Goal: Browse casually: Explore the website without a specific task or goal

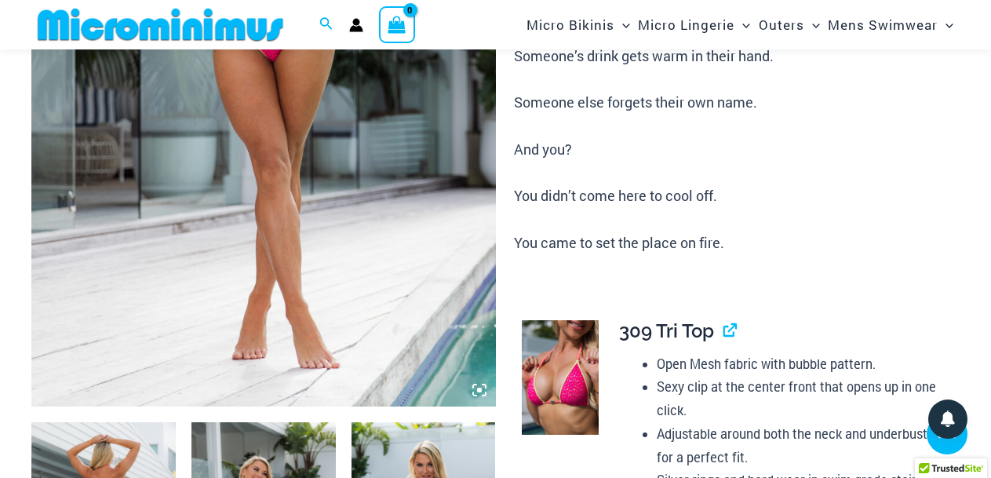
scroll to position [344, 0]
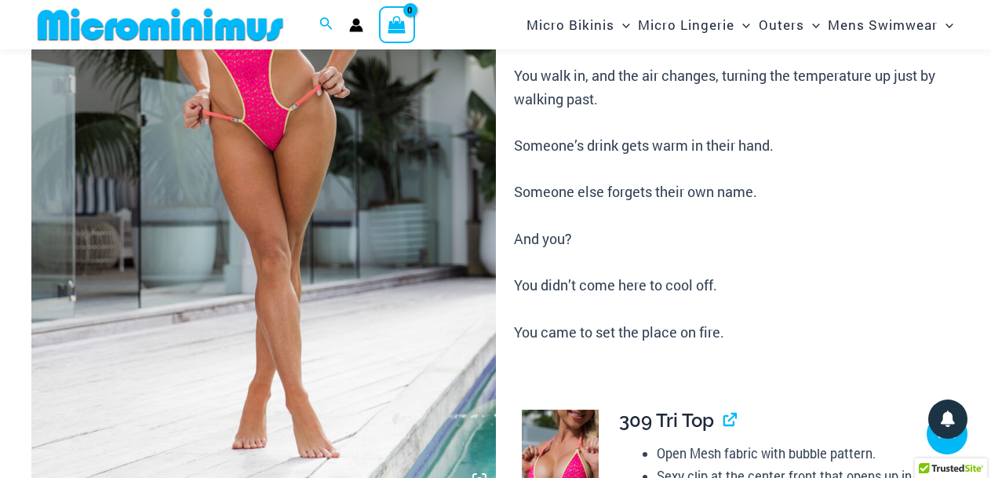
drag, startPoint x: 0, startPoint y: 0, endPoint x: 389, endPoint y: 268, distance: 472.6
click at [389, 268] on img at bounding box center [263, 147] width 464 height 696
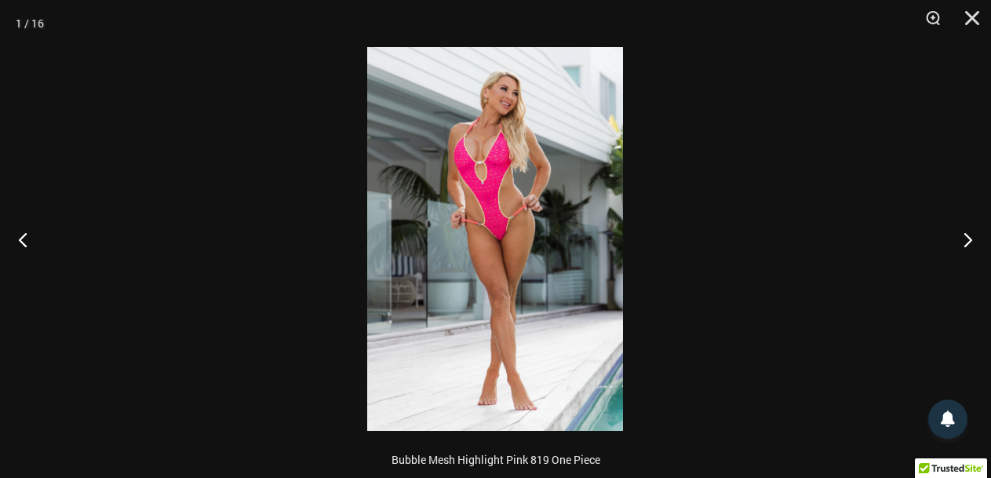
click at [519, 262] on img at bounding box center [495, 239] width 256 height 384
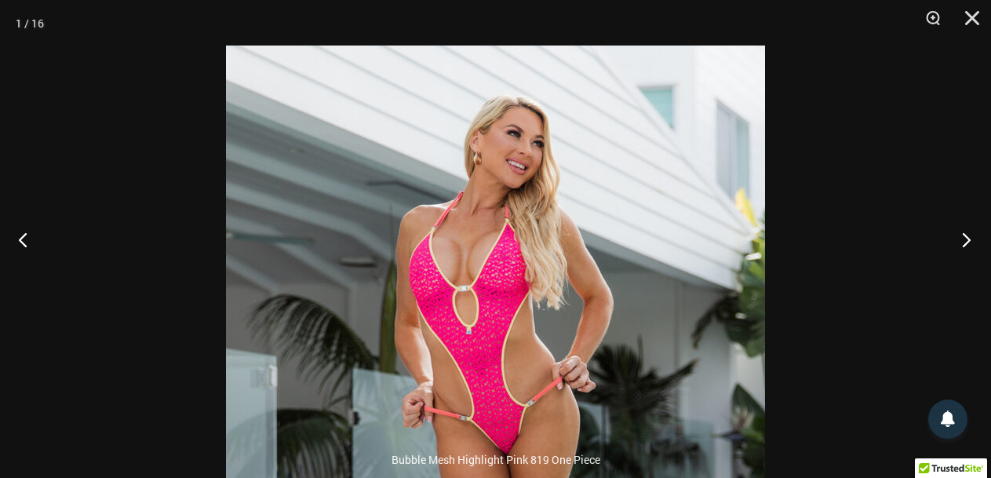
click at [968, 238] on button "Next" at bounding box center [961, 239] width 59 height 78
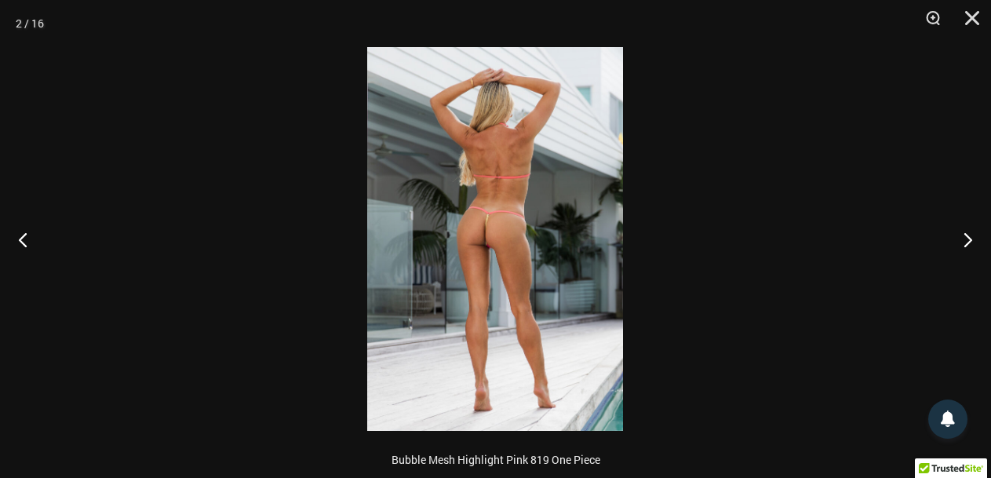
click at [508, 249] on img at bounding box center [495, 239] width 256 height 384
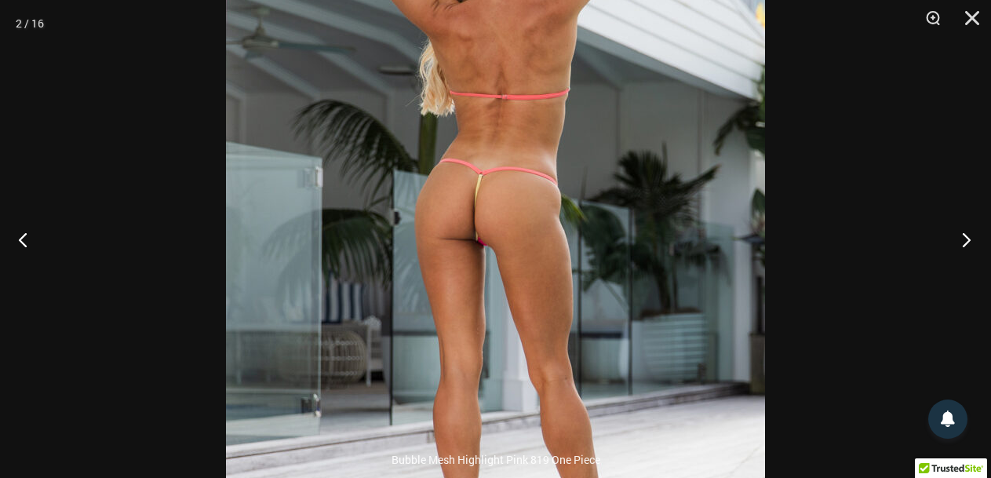
click at [968, 235] on button "Next" at bounding box center [961, 239] width 59 height 78
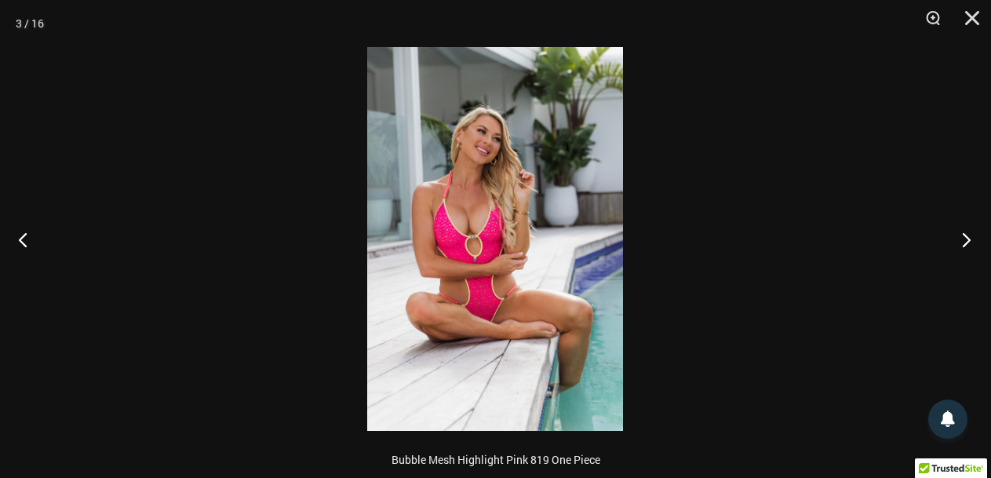
click at [968, 235] on button "Next" at bounding box center [961, 239] width 59 height 78
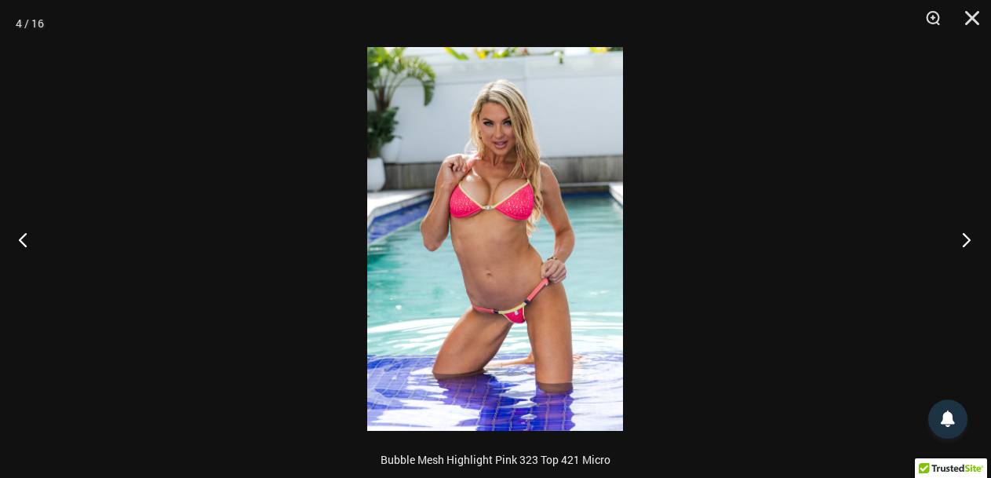
click at [968, 235] on button "Next" at bounding box center [961, 239] width 59 height 78
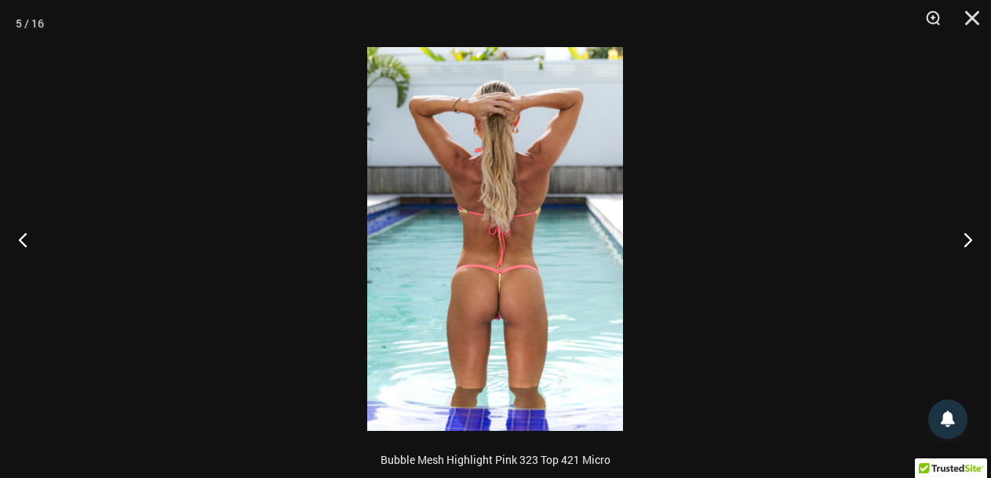
click at [490, 263] on img at bounding box center [495, 239] width 256 height 384
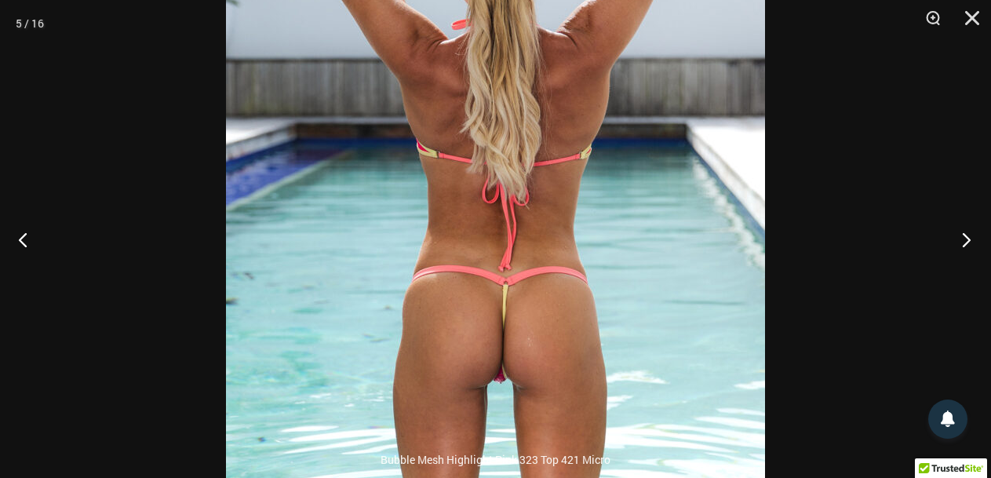
click at [972, 240] on button "Next" at bounding box center [961, 239] width 59 height 78
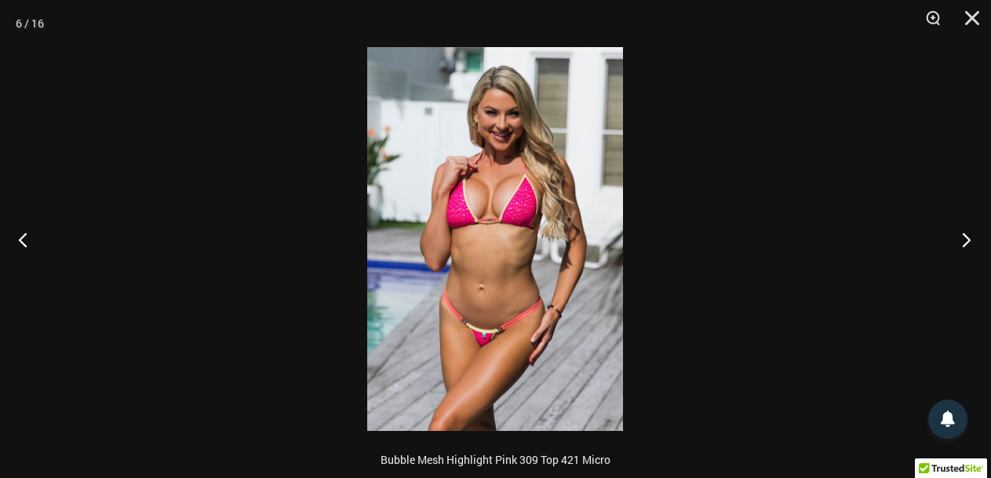
click at [972, 240] on button "Next" at bounding box center [961, 239] width 59 height 78
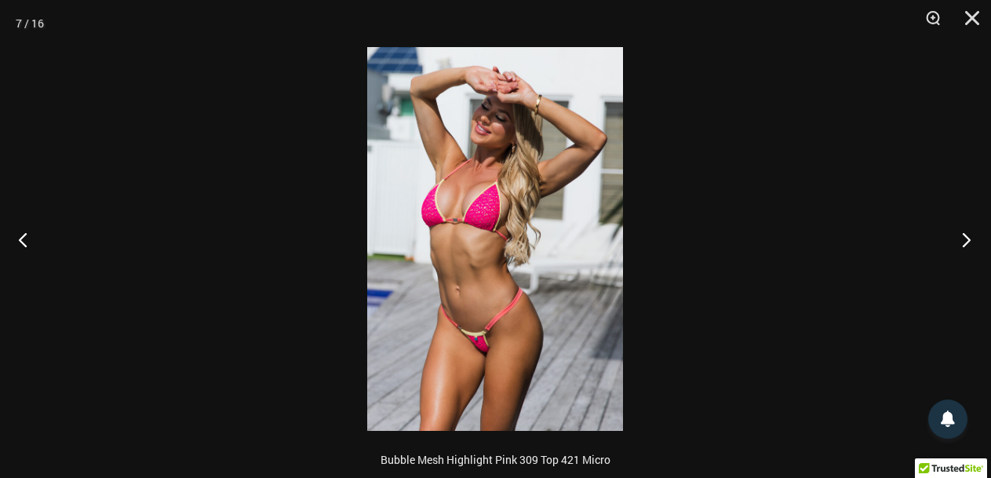
click at [972, 239] on button "Next" at bounding box center [961, 239] width 59 height 78
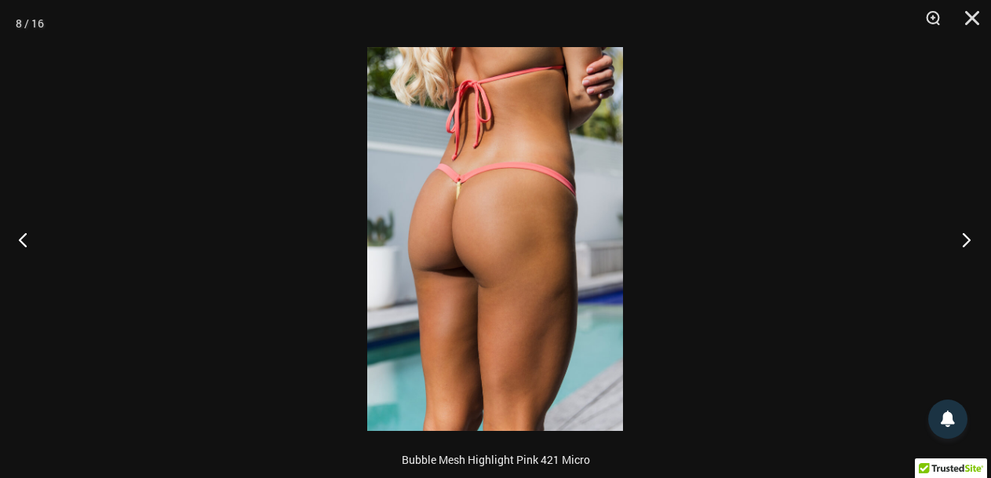
click at [972, 239] on button "Next" at bounding box center [961, 239] width 59 height 78
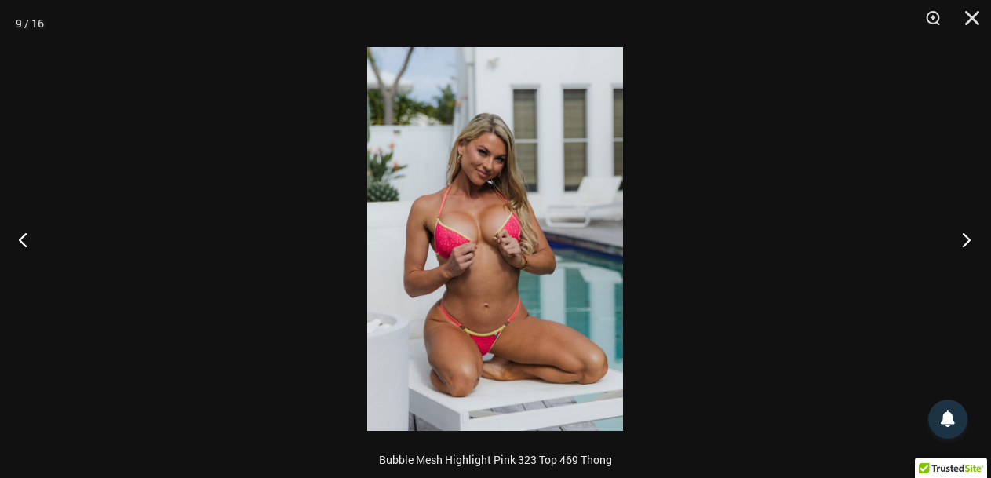
click at [972, 239] on button "Next" at bounding box center [961, 239] width 59 height 78
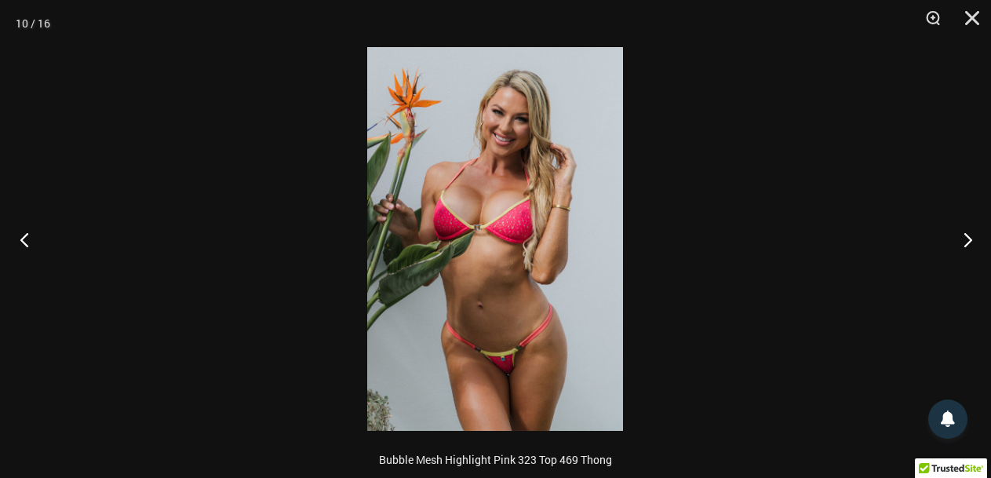
click at [17, 233] on button "Previous" at bounding box center [29, 239] width 59 height 78
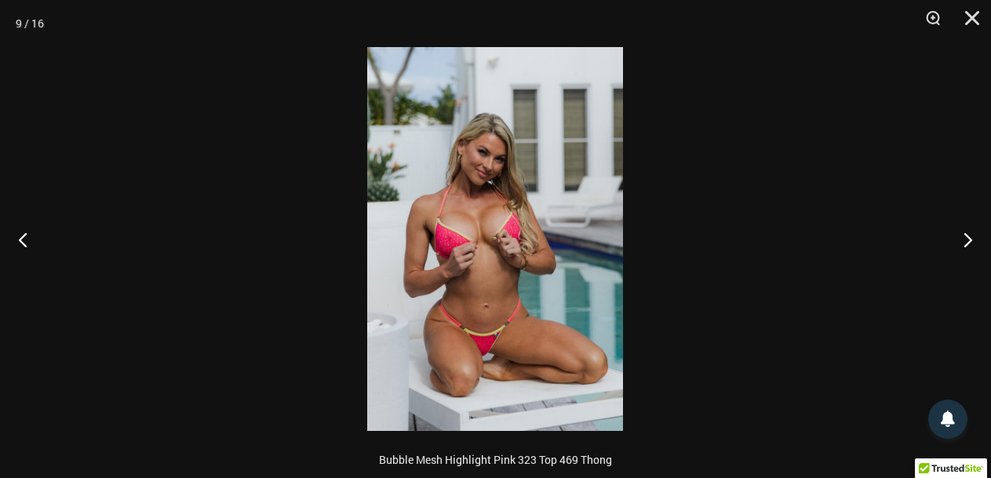
click at [478, 237] on img at bounding box center [495, 239] width 256 height 384
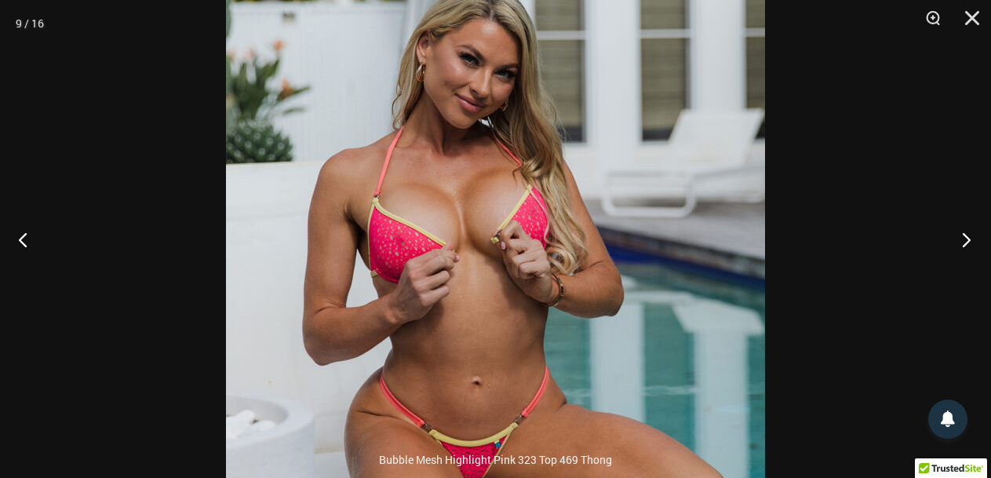
click at [966, 241] on button "Next" at bounding box center [961, 239] width 59 height 78
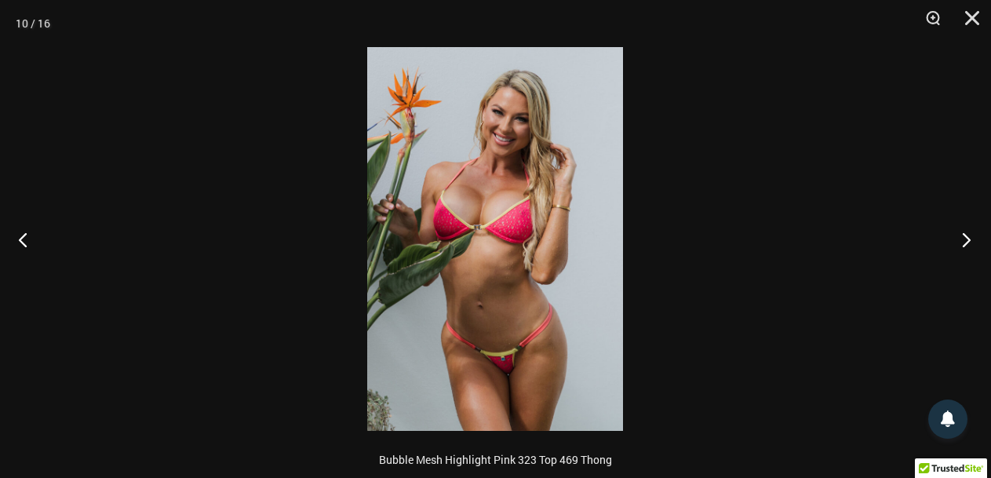
click at [966, 241] on button "Next" at bounding box center [961, 239] width 59 height 78
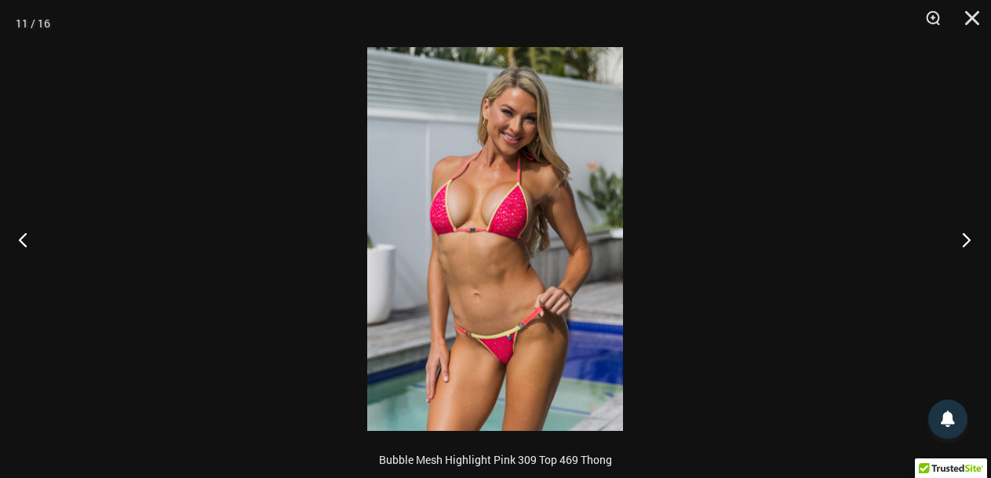
click at [966, 241] on button "Next" at bounding box center [961, 239] width 59 height 78
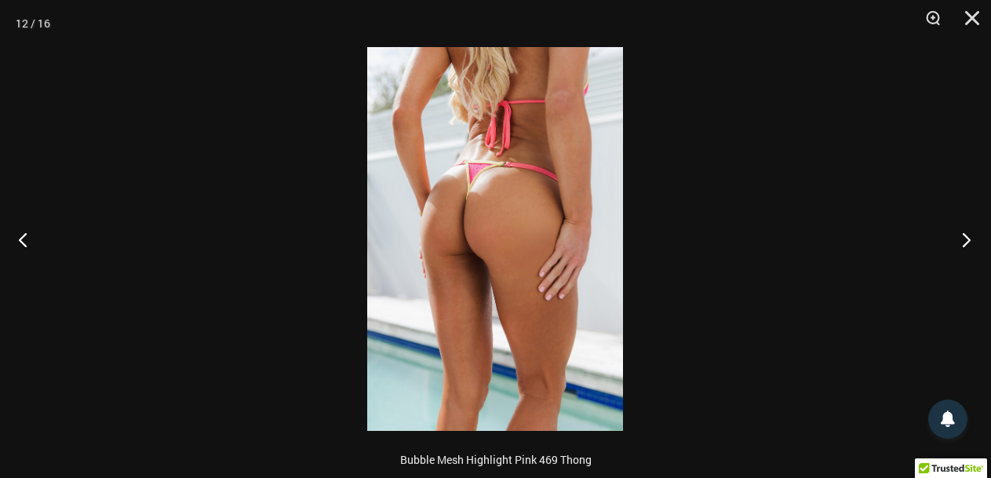
click at [966, 241] on button "Next" at bounding box center [961, 239] width 59 height 78
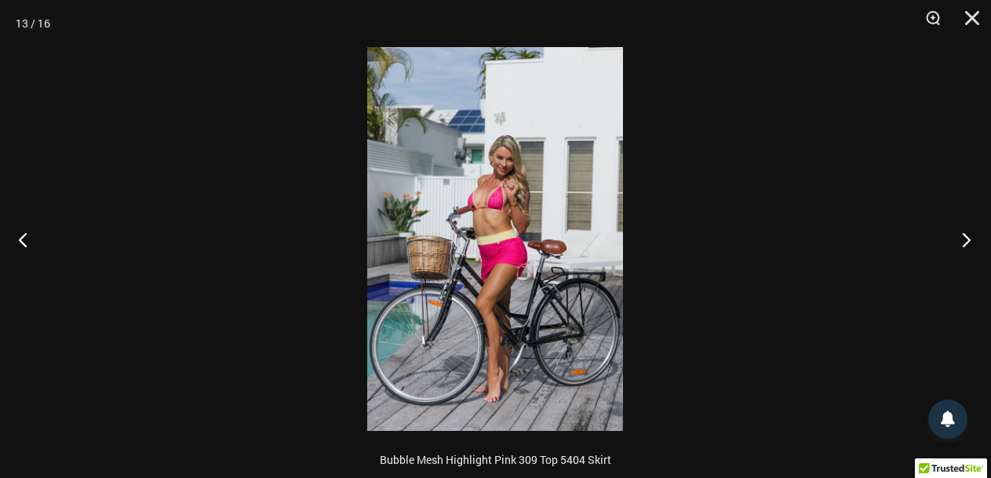
click at [966, 241] on button "Next" at bounding box center [961, 239] width 59 height 78
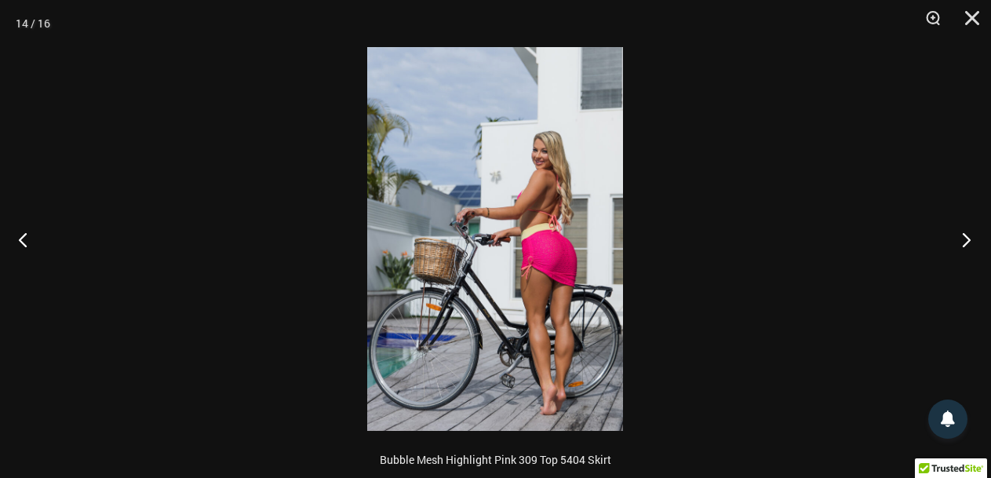
click at [966, 241] on button "Next" at bounding box center [961, 239] width 59 height 78
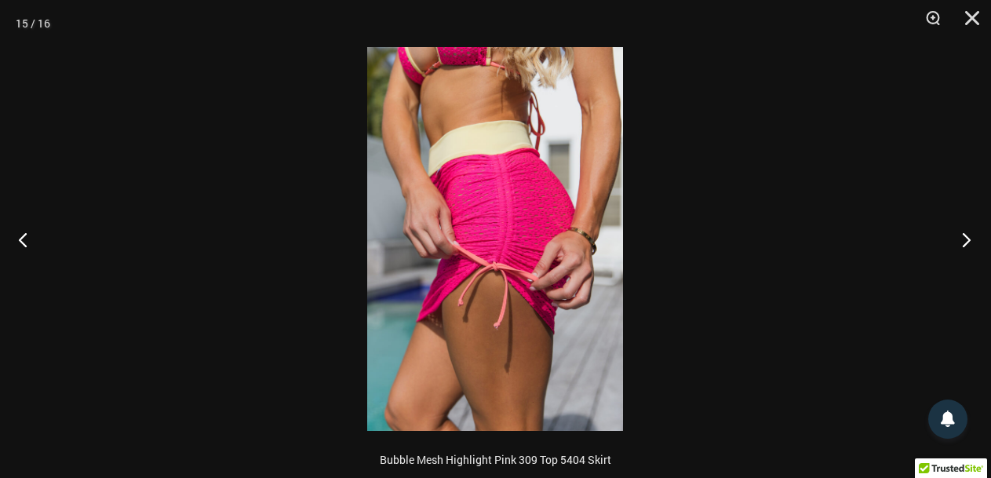
click at [966, 241] on button "Next" at bounding box center [961, 239] width 59 height 78
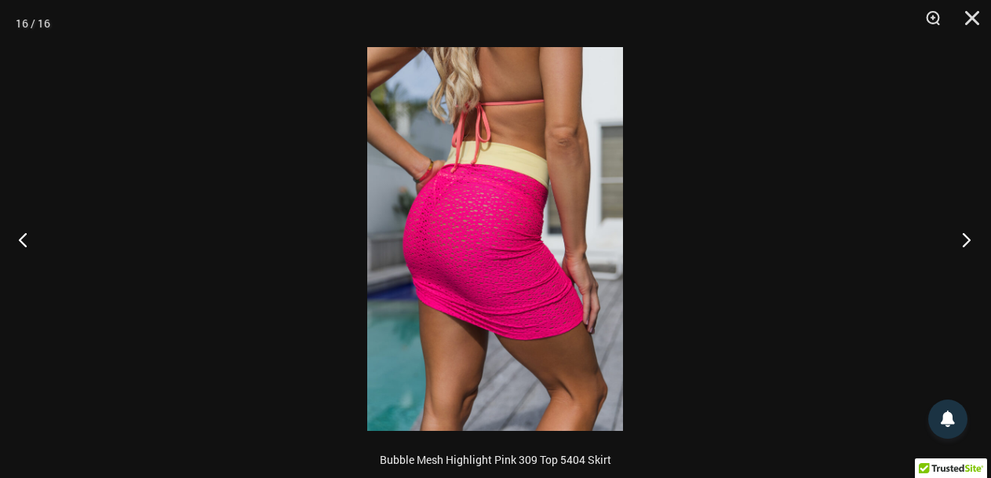
click at [966, 241] on button "Next" at bounding box center [961, 239] width 59 height 78
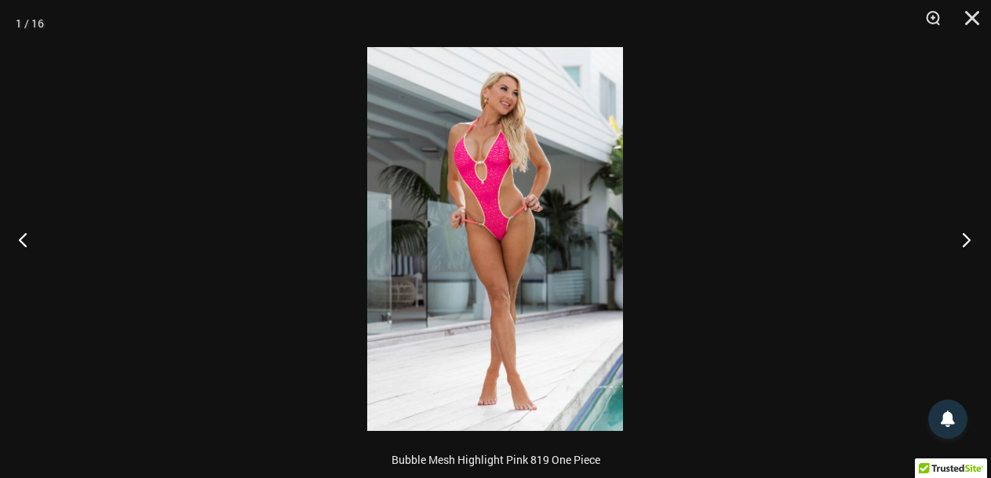
click at [966, 241] on button "Next" at bounding box center [961, 239] width 59 height 78
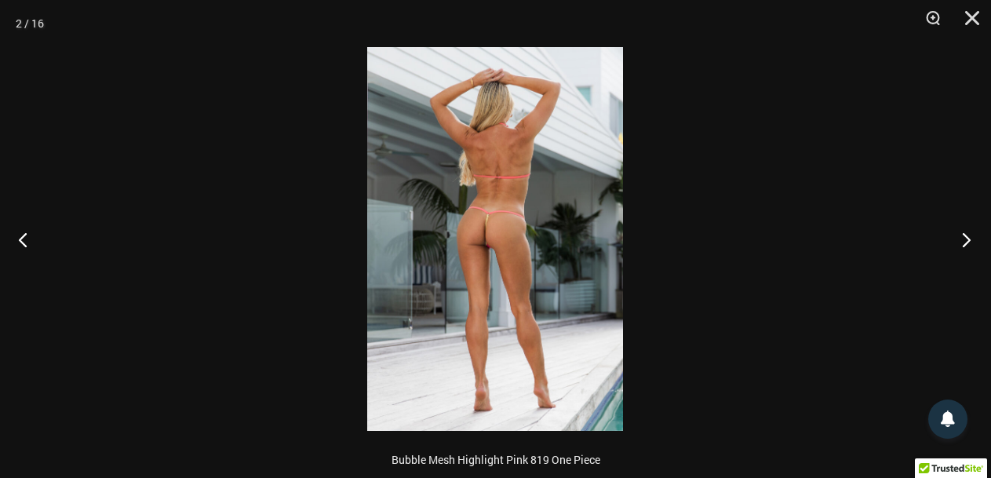
click at [966, 241] on button "Next" at bounding box center [961, 239] width 59 height 78
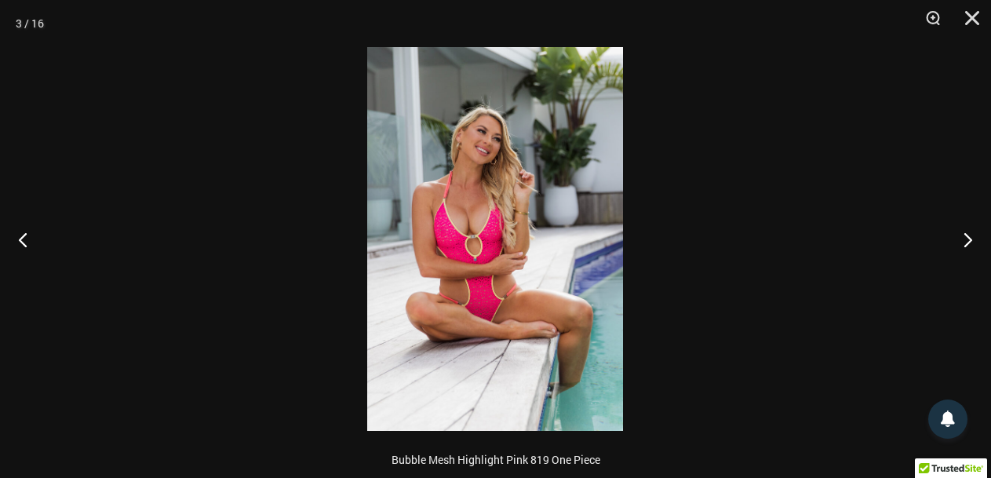
click at [879, 182] on div at bounding box center [495, 239] width 991 height 478
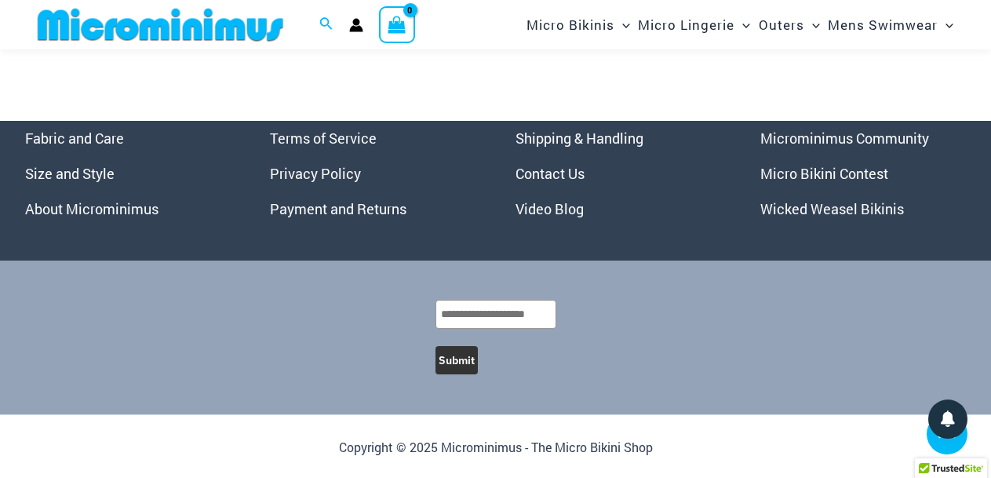
scroll to position [6431, 0]
click at [785, 177] on link "Micro Bikini Contest" at bounding box center [824, 173] width 128 height 19
